Goal: Communication & Community: Answer question/provide support

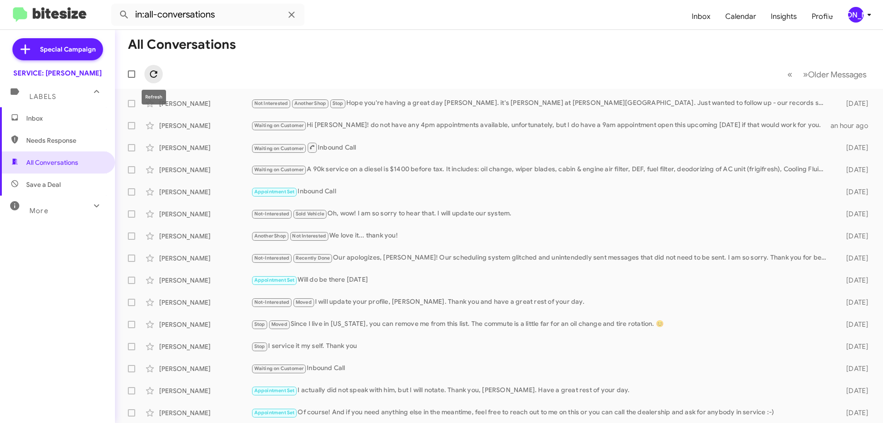
click at [155, 75] on icon at bounding box center [153, 74] width 11 height 11
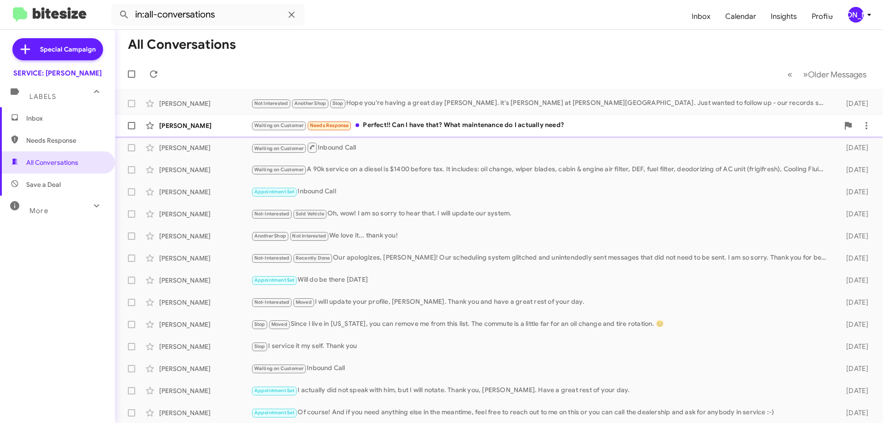
click at [405, 125] on div "Waiting on Customer Needs Response Perfect!! Can I have that? What maintenance …" at bounding box center [545, 125] width 588 height 11
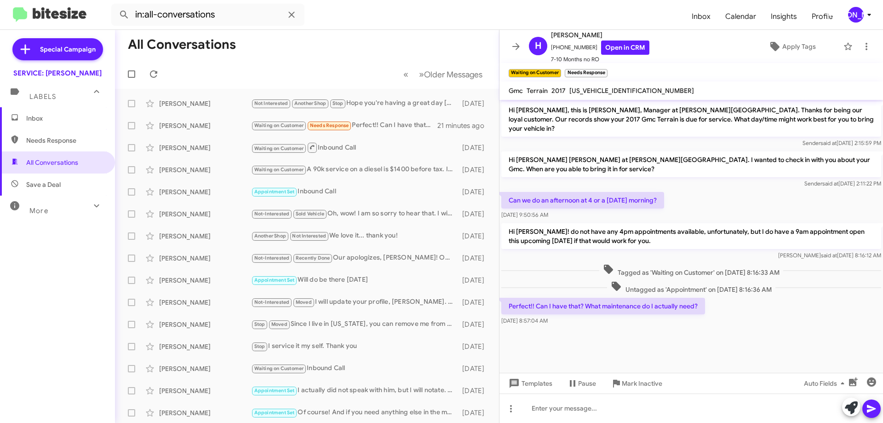
click at [583, 87] on span "[US_VEHICLE_IDENTIFICATION_NUMBER]" at bounding box center [631, 90] width 125 height 8
copy span "[US_VEHICLE_IDENTIFICATION_NUMBER]"
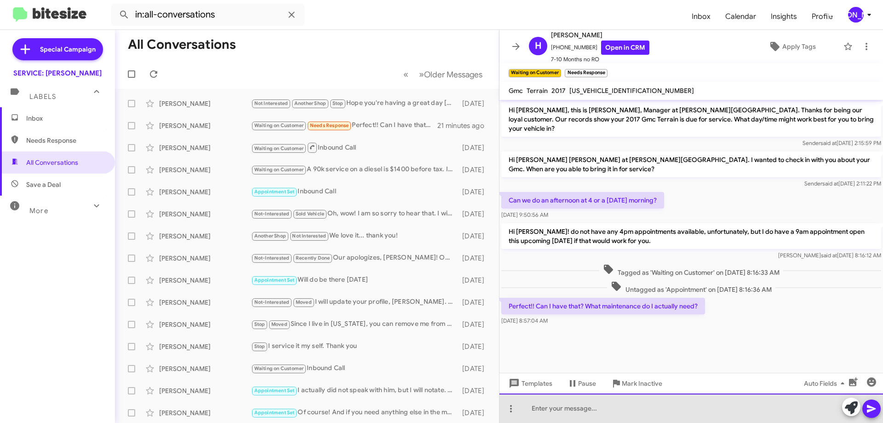
click at [613, 407] on div at bounding box center [691, 407] width 384 height 29
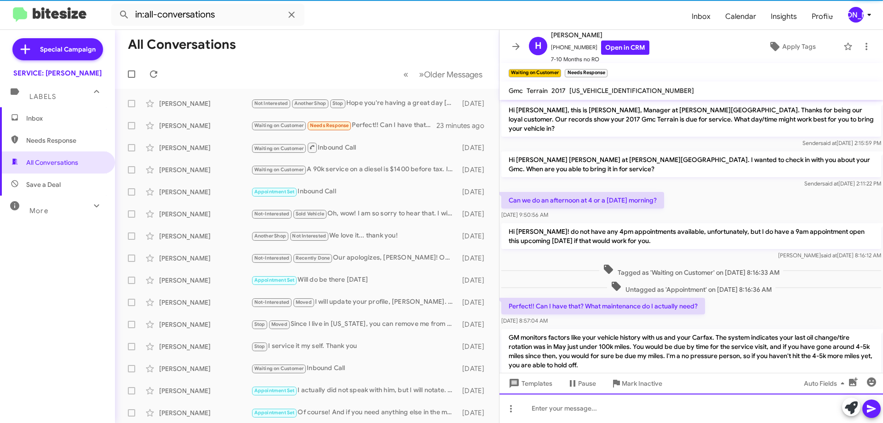
scroll to position [23, 0]
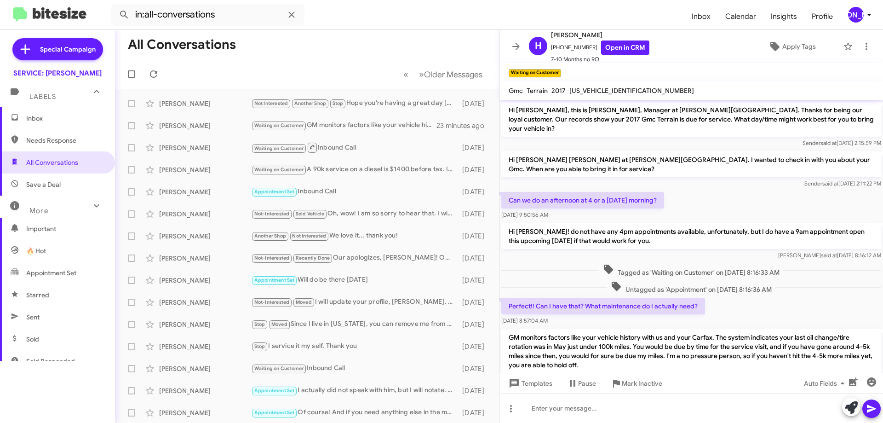
scroll to position [23, 0]
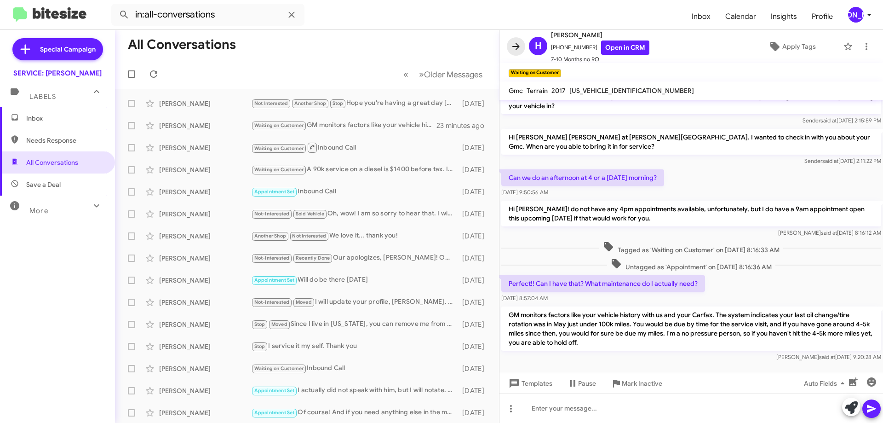
click at [509, 52] on button at bounding box center [516, 46] width 18 height 18
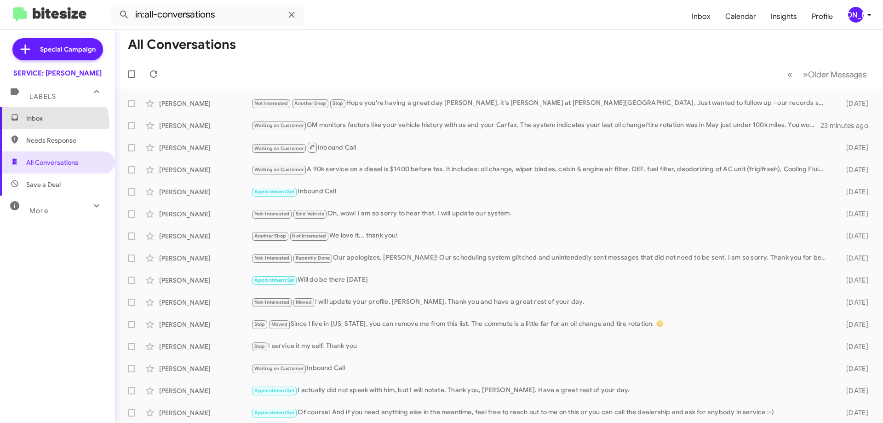
click at [40, 126] on span "Inbox" at bounding box center [57, 118] width 115 height 22
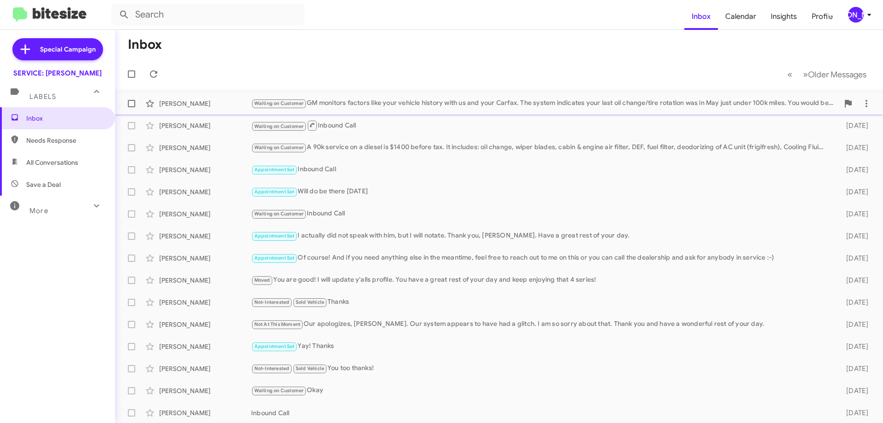
click at [434, 105] on div "Waiting on Customer GM monitors factors like your vehicle history with us and y…" at bounding box center [545, 103] width 588 height 11
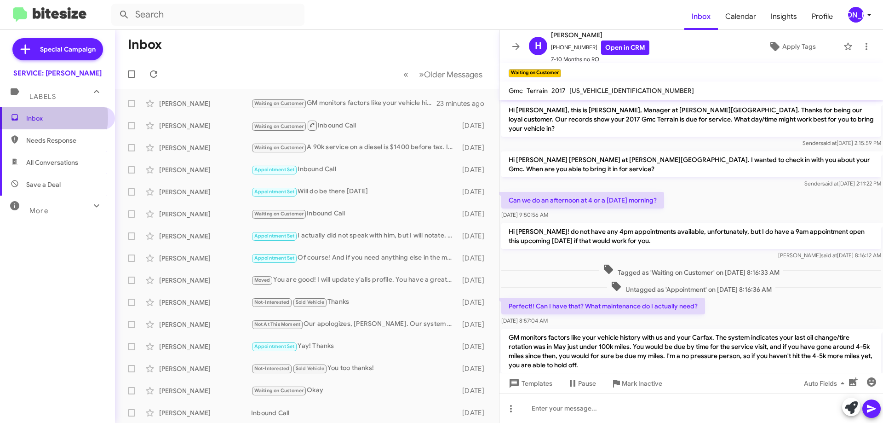
click at [40, 117] on span "Inbox" at bounding box center [65, 118] width 78 height 9
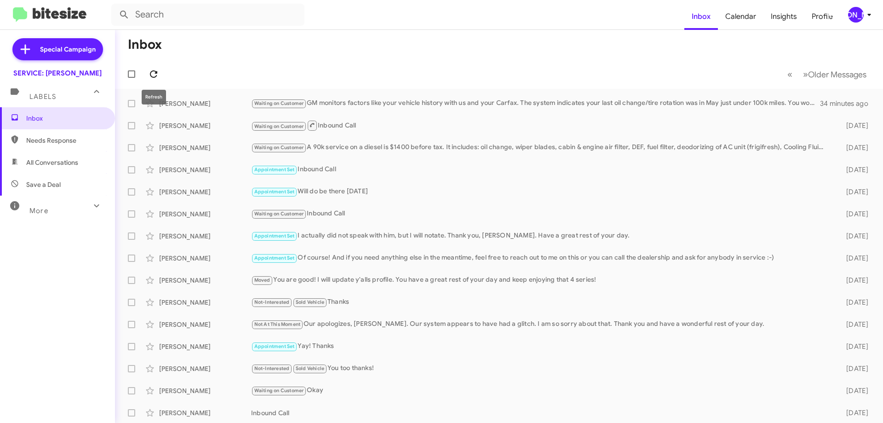
click at [154, 78] on icon at bounding box center [153, 74] width 11 height 11
click at [147, 73] on span at bounding box center [153, 74] width 18 height 11
click at [36, 157] on span "All Conversations" at bounding box center [57, 162] width 115 height 22
type input "in:all-conversations"
